Goal: Navigation & Orientation: Find specific page/section

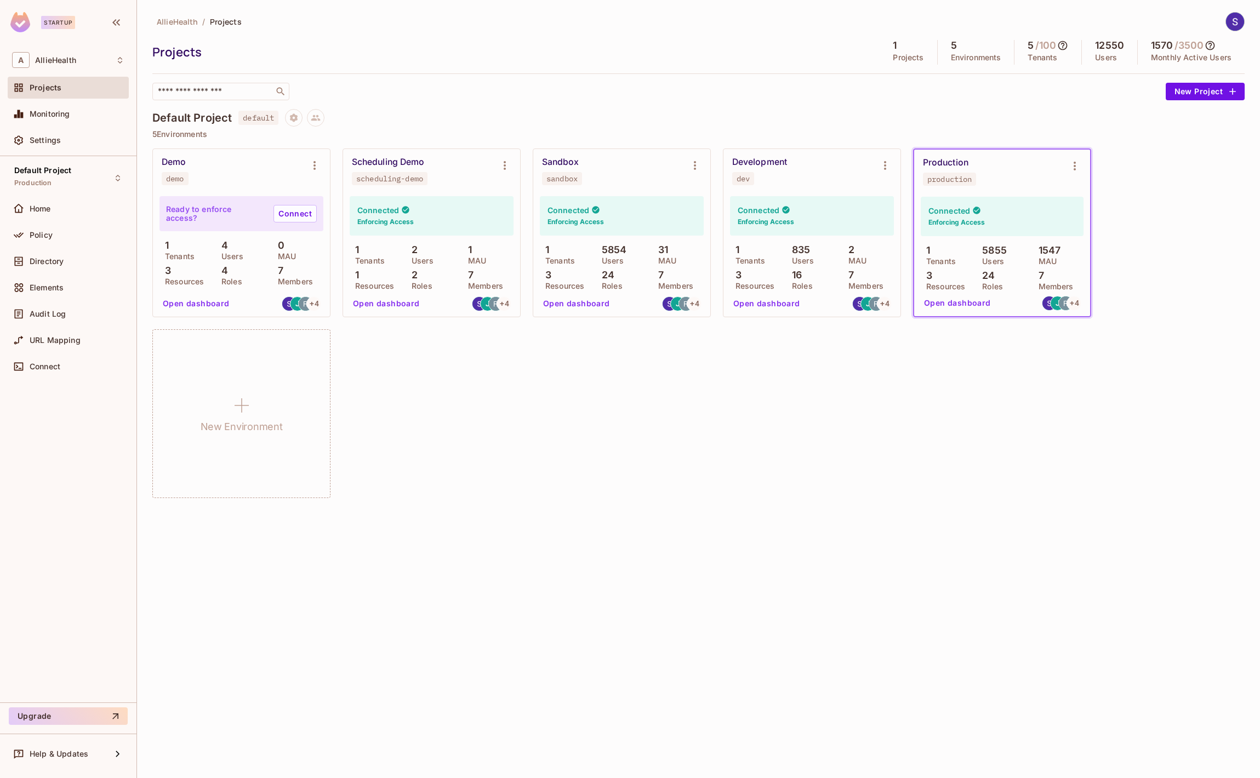
click at [370, 55] on div "Projects" at bounding box center [513, 52] width 722 height 16
click at [1215, 45] on icon at bounding box center [1209, 45] width 9 height 9
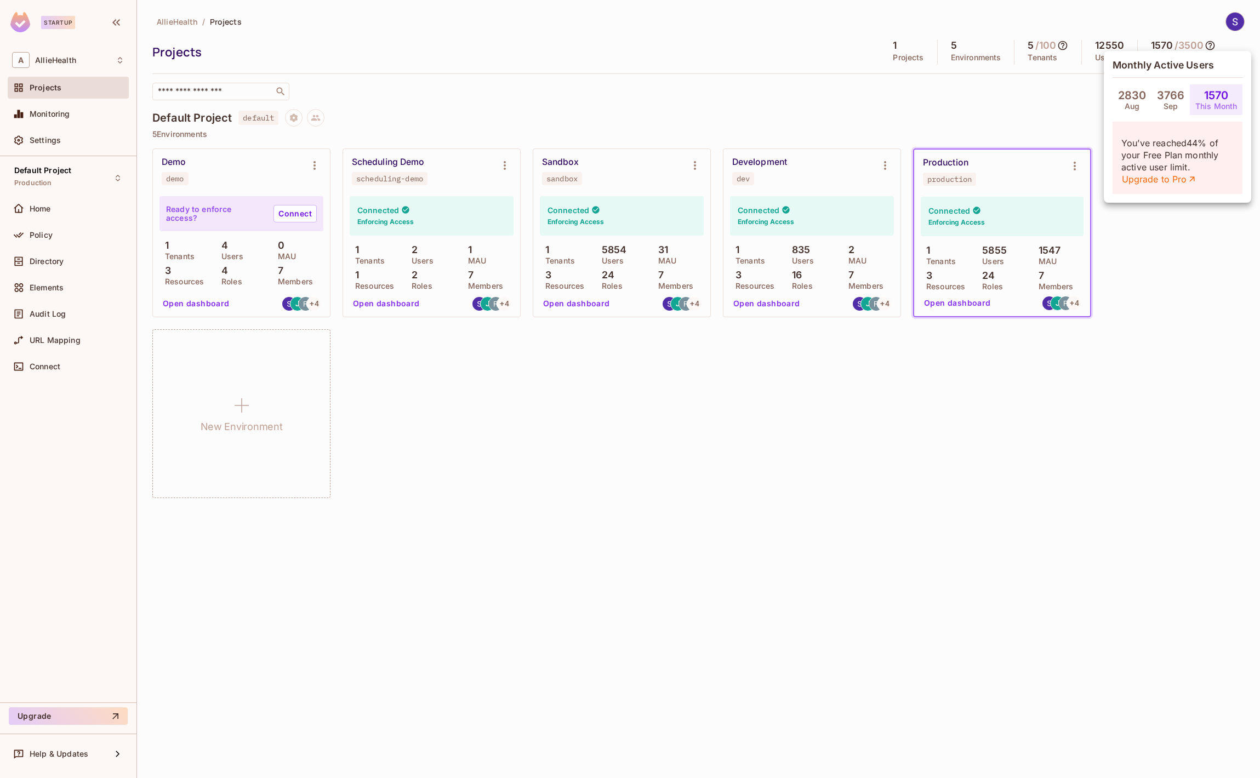
click at [817, 81] on div at bounding box center [630, 389] width 1260 height 778
